Goal: Task Accomplishment & Management: Complete application form

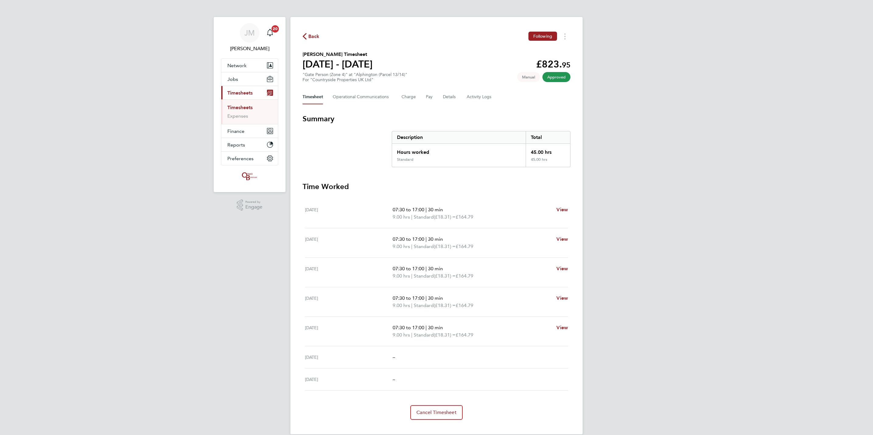
click at [248, 107] on link "Timesheets" at bounding box center [239, 108] width 25 height 6
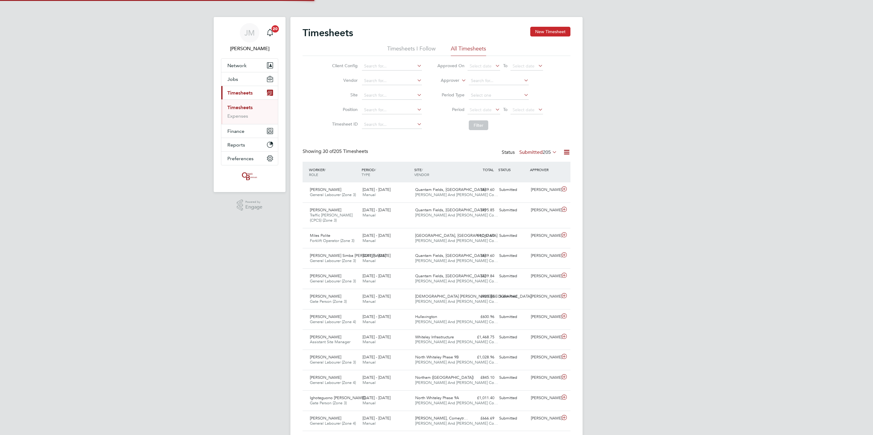
click at [544, 32] on button "New Timesheet" at bounding box center [550, 32] width 40 height 10
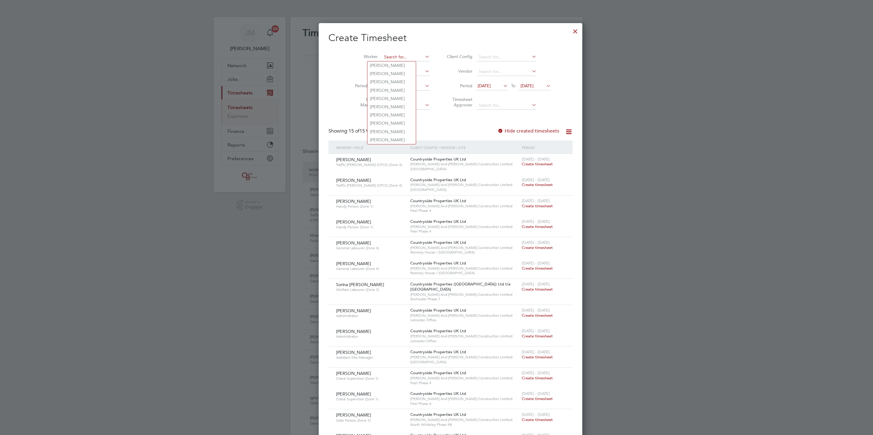
click at [387, 58] on input at bounding box center [406, 57] width 48 height 9
type input "a"
click at [396, 65] on li "[PERSON_NAME] A rcher" at bounding box center [394, 65] width 54 height 8
type input "[PERSON_NAME]"
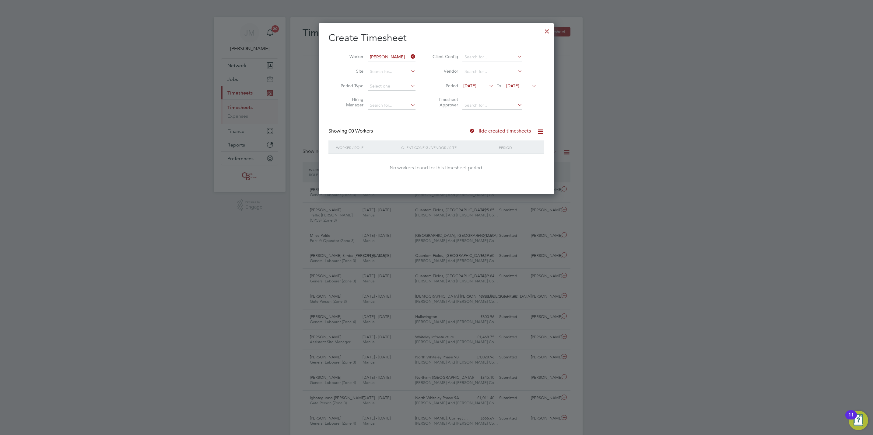
click at [519, 84] on span "[DATE]" at bounding box center [512, 85] width 13 height 5
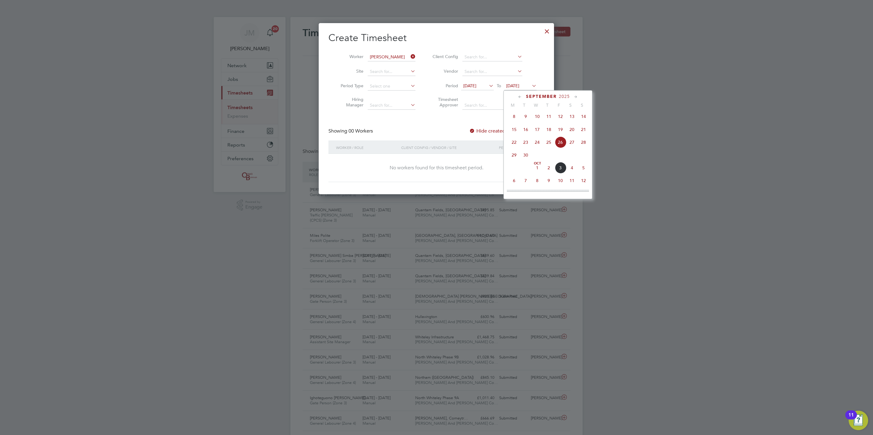
click at [585, 170] on span "5" at bounding box center [584, 168] width 12 height 12
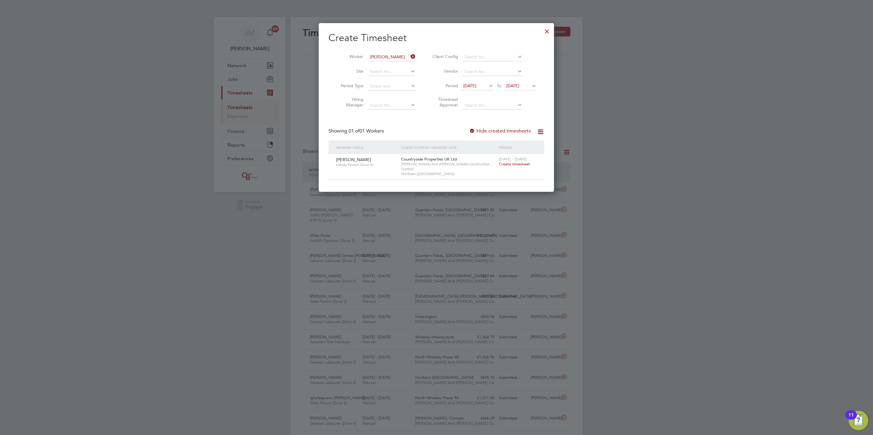
click at [485, 129] on label "Hide created timesheets" at bounding box center [500, 131] width 62 height 6
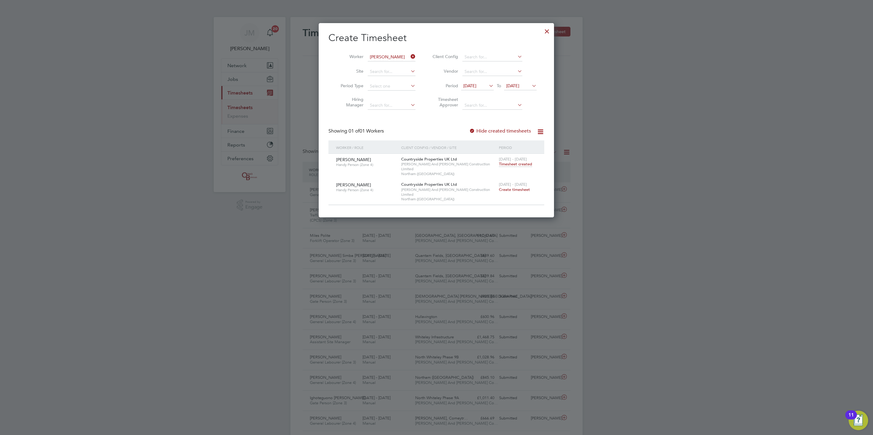
click at [514, 163] on span "Timesheet created" at bounding box center [515, 164] width 33 height 5
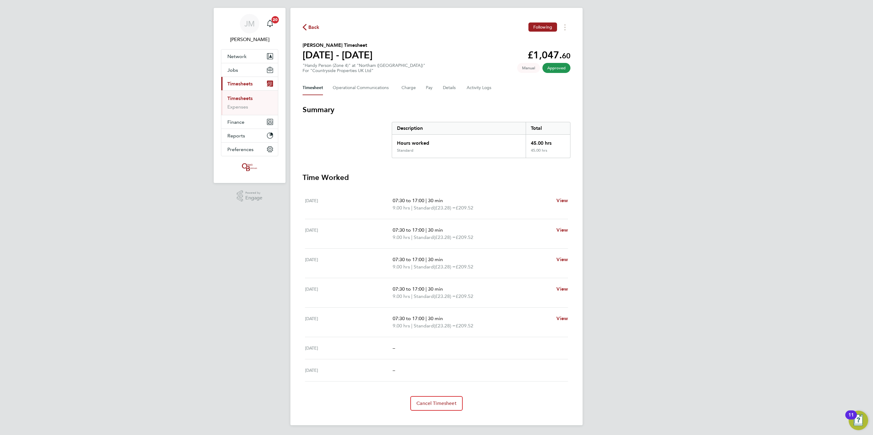
click at [54, 433] on div "[PERSON_NAME] Notifications 20 Applications: Network Team Members Businesses Si…" at bounding box center [436, 213] width 873 height 445
